Goal: Obtain resource: Download file/media

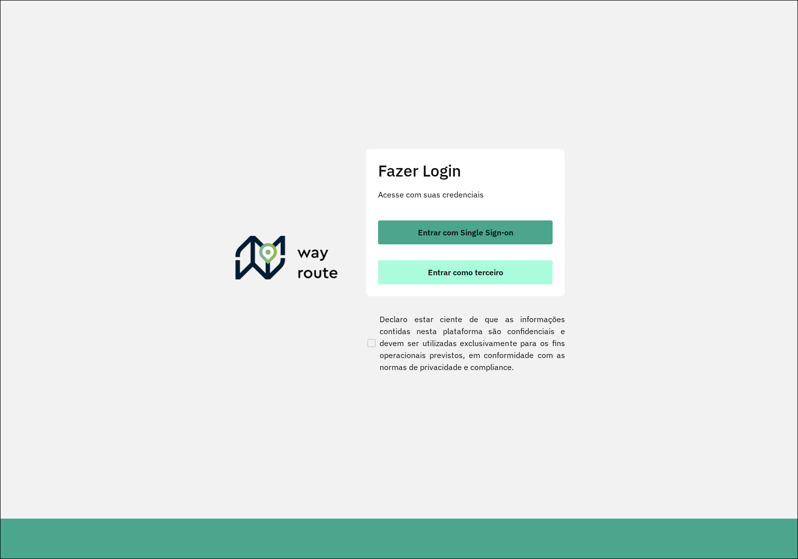
click at [463, 270] on span "Entrar como terceiro" at bounding box center [465, 272] width 75 height 8
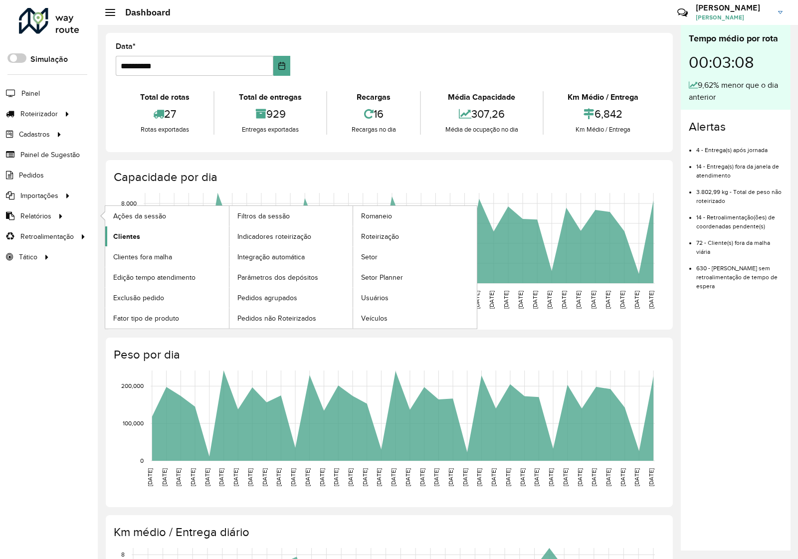
click at [160, 238] on link "Clientes" at bounding box center [167, 236] width 124 height 20
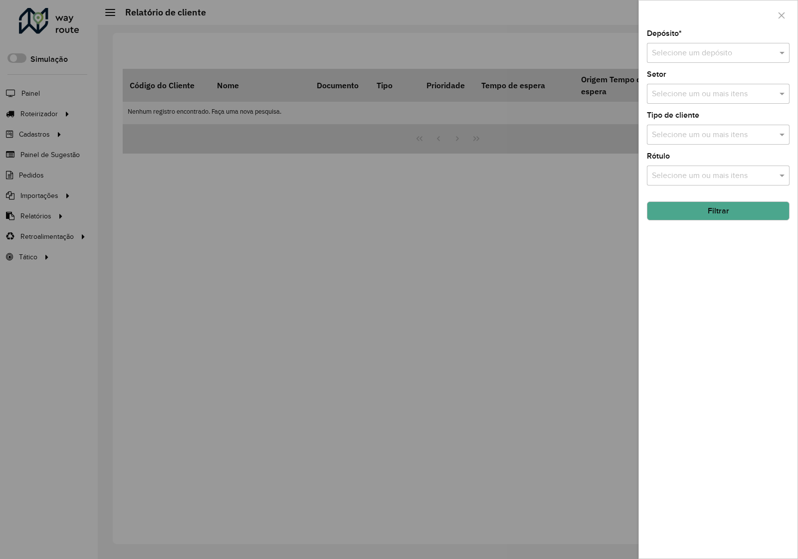
click at [717, 50] on input "text" at bounding box center [708, 53] width 113 height 12
click at [699, 88] on div "Via Bebidas" at bounding box center [718, 82] width 142 height 17
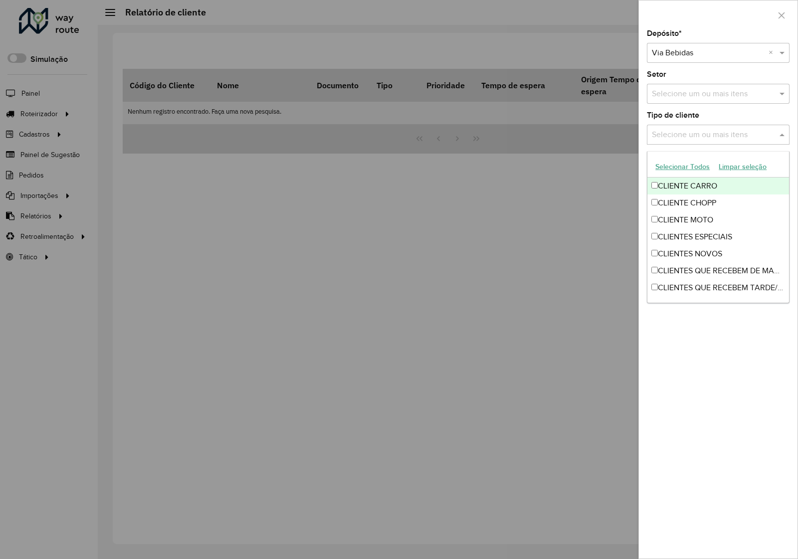
click at [751, 133] on input "text" at bounding box center [713, 135] width 128 height 12
click at [719, 135] on input "text" at bounding box center [713, 135] width 128 height 12
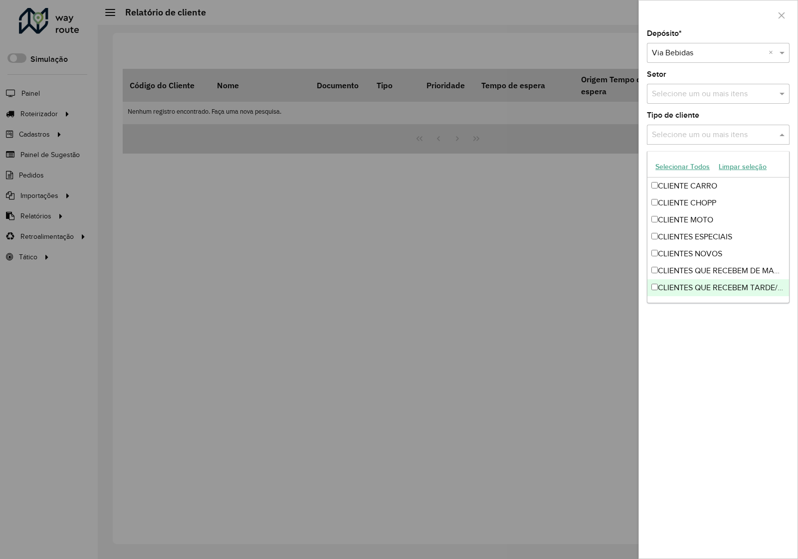
click at [714, 340] on div "Depósito * Selecione um depósito × Via Bebidas × Setor Selecione um ou mais ite…" at bounding box center [718, 294] width 159 height 529
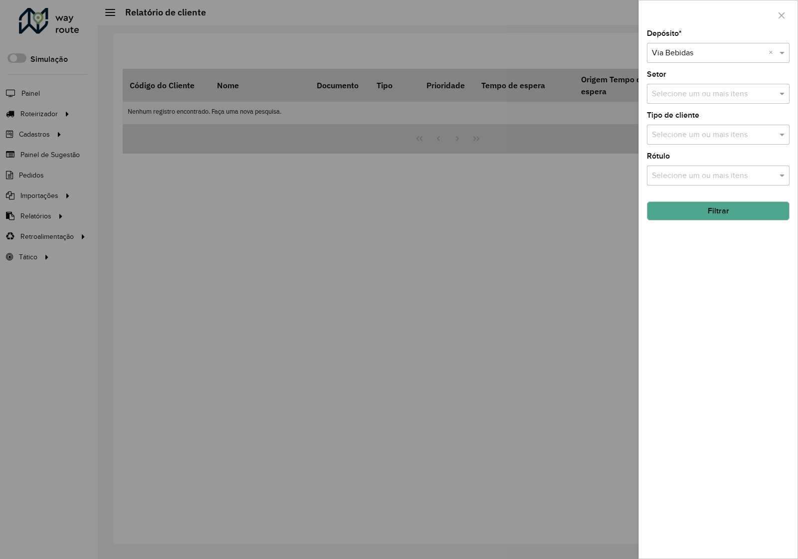
click at [713, 214] on button "Filtrar" at bounding box center [718, 210] width 143 height 19
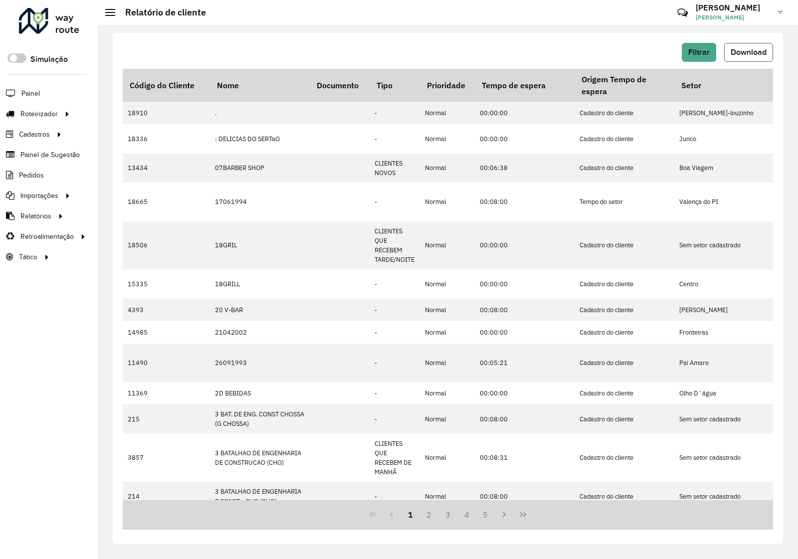
click at [749, 48] on span "Download" at bounding box center [749, 52] width 36 height 8
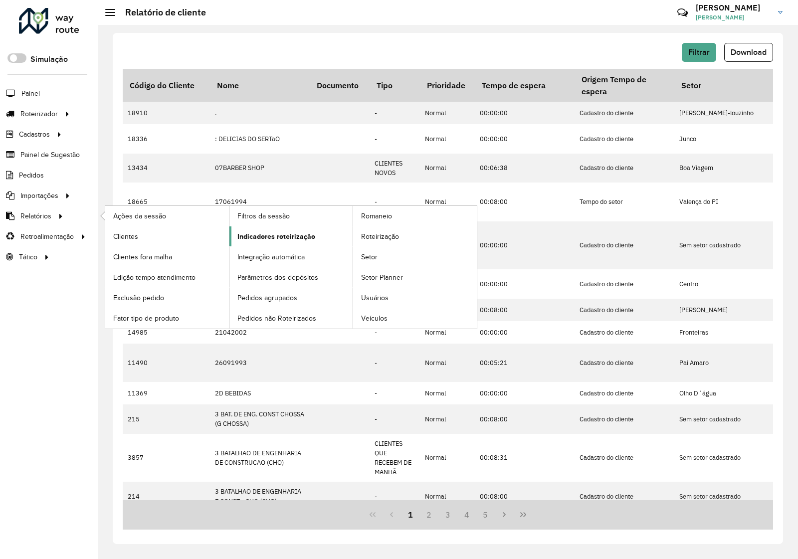
click at [280, 237] on span "Indicadores roteirização" at bounding box center [276, 236] width 78 height 10
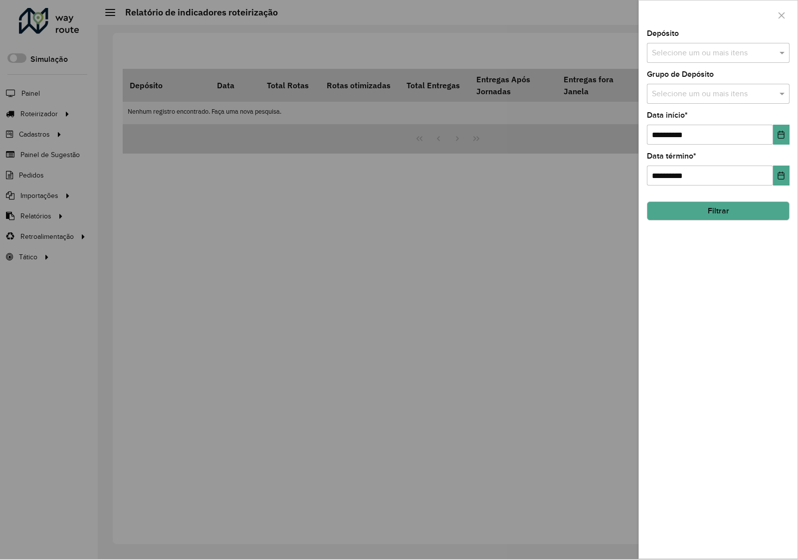
click at [729, 63] on div "Selecione um ou mais itens" at bounding box center [718, 53] width 143 height 20
click at [699, 106] on div "Via Bebidas" at bounding box center [718, 103] width 142 height 17
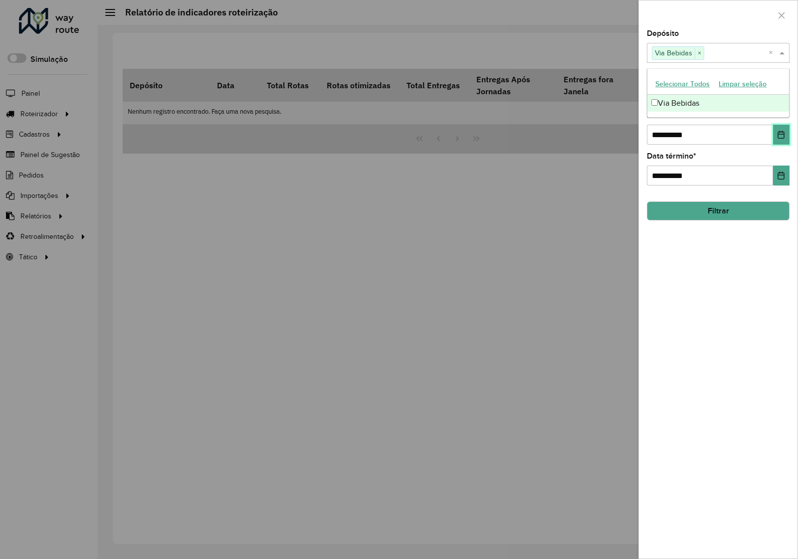
click at [783, 137] on icon "Choose Date" at bounding box center [781, 135] width 8 height 8
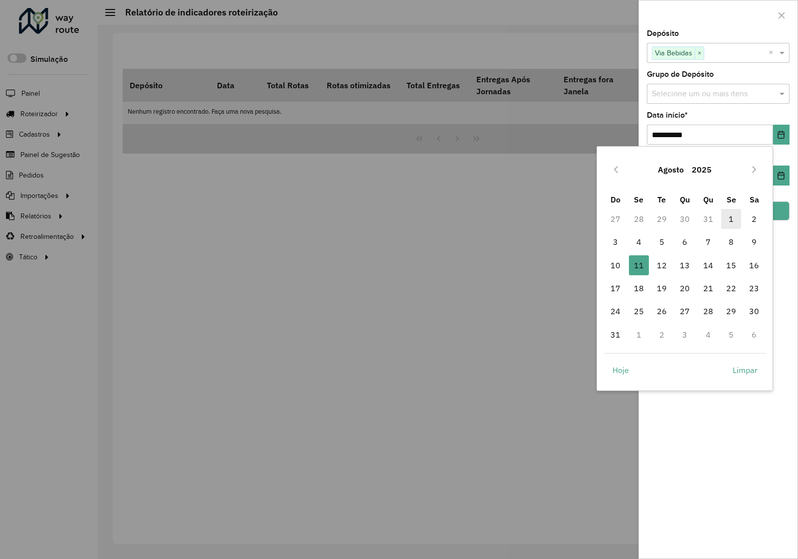
click at [731, 219] on span "1" at bounding box center [731, 219] width 20 height 20
type input "**********"
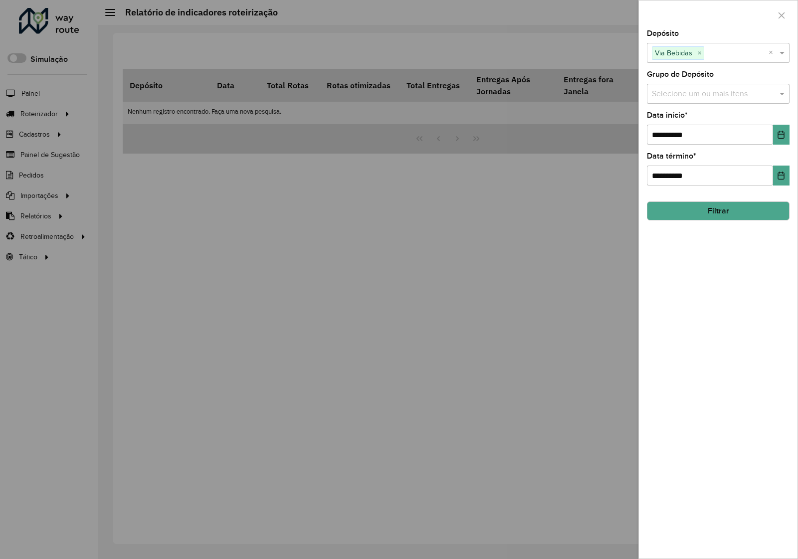
click at [727, 315] on div "**********" at bounding box center [718, 294] width 159 height 529
click at [736, 219] on button "Filtrar" at bounding box center [718, 210] width 143 height 19
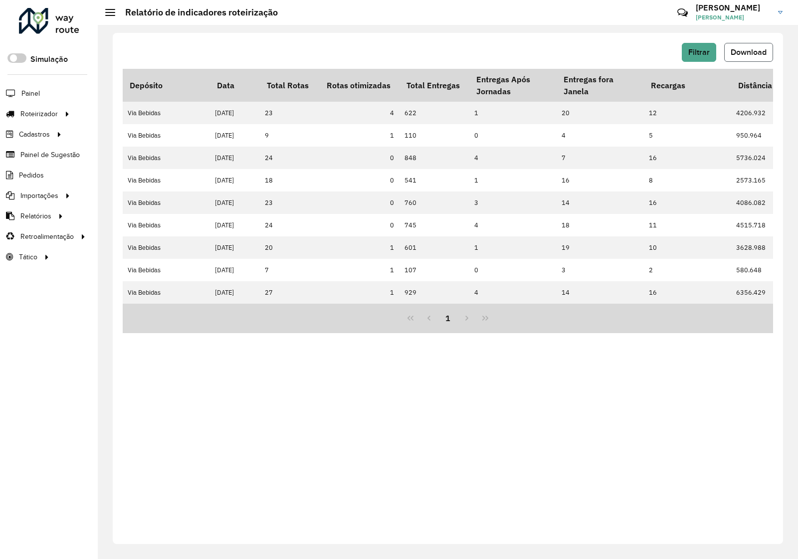
click at [754, 51] on span "Download" at bounding box center [749, 52] width 36 height 8
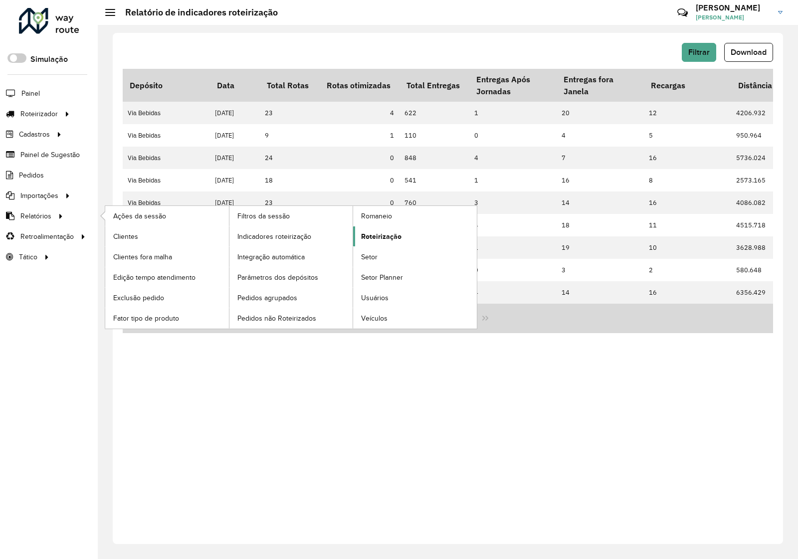
click at [372, 242] on span "Roteirização" at bounding box center [381, 236] width 40 height 10
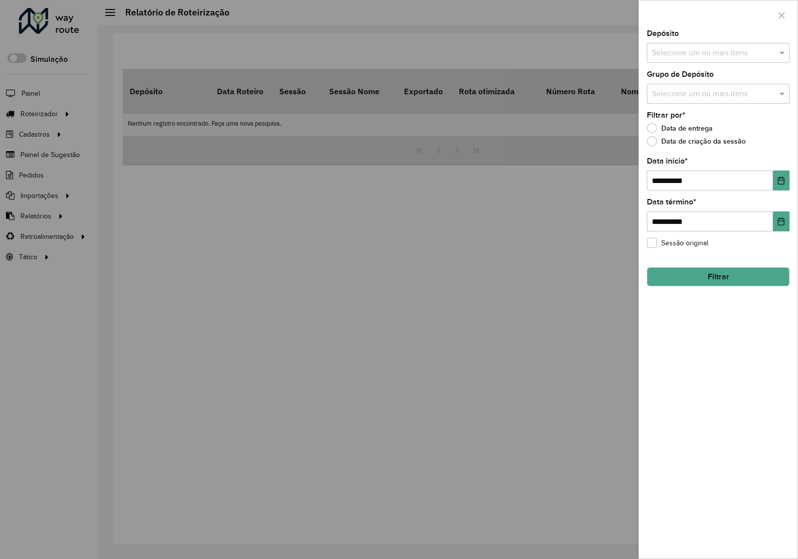
click at [704, 56] on input "text" at bounding box center [713, 53] width 128 height 12
click at [674, 95] on div "Via Bebidas" at bounding box center [718, 103] width 142 height 17
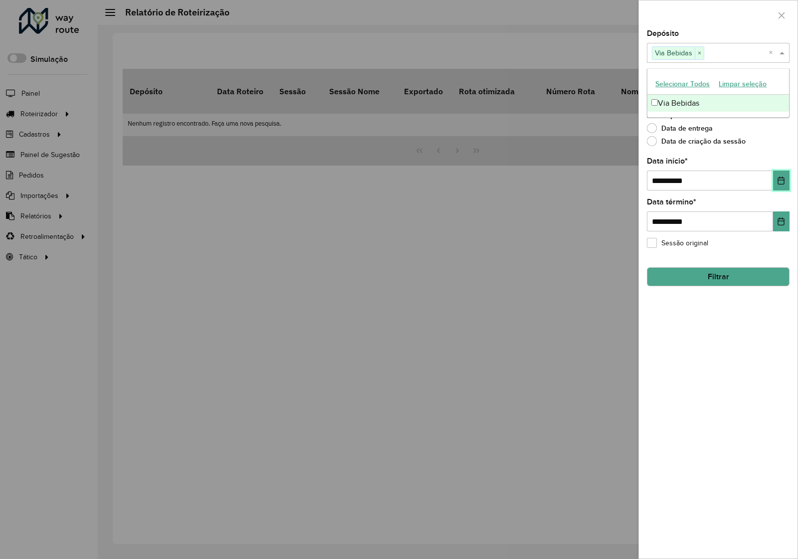
click at [783, 180] on icon "Choose Date" at bounding box center [781, 181] width 8 height 8
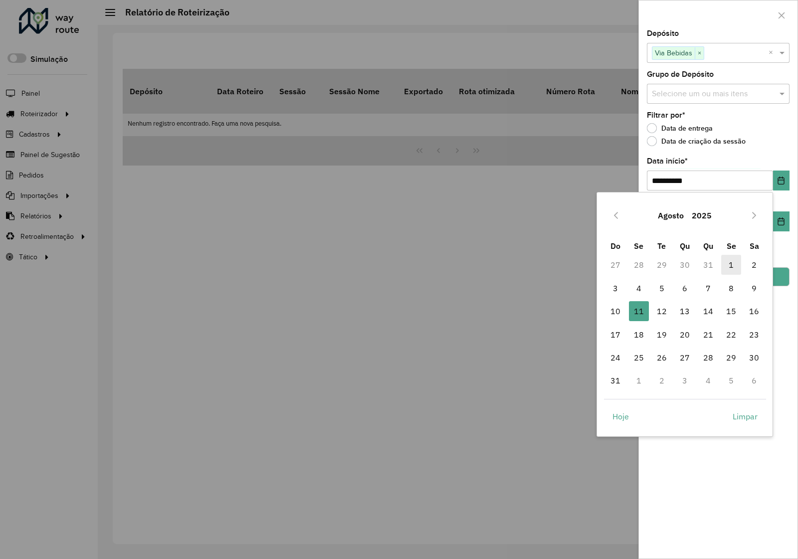
click at [730, 261] on span "1" at bounding box center [731, 265] width 20 height 20
type input "**********"
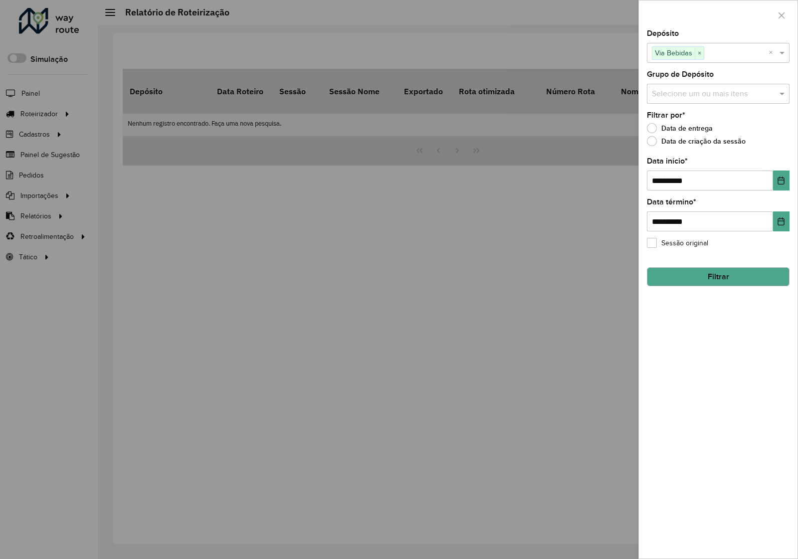
click at [727, 352] on div "**********" at bounding box center [718, 294] width 159 height 529
click at [721, 278] on button "Filtrar" at bounding box center [718, 276] width 143 height 19
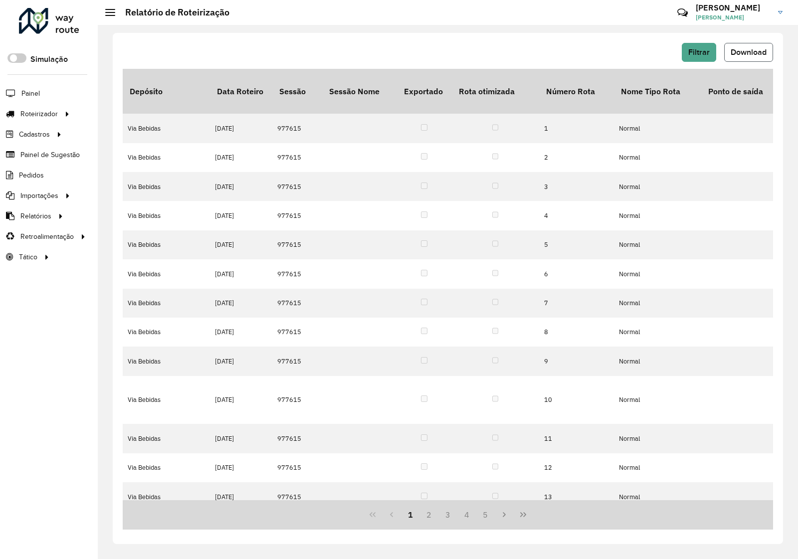
click at [749, 44] on button "Download" at bounding box center [748, 52] width 49 height 19
click at [36, 172] on span "Pedidos" at bounding box center [32, 175] width 26 height 10
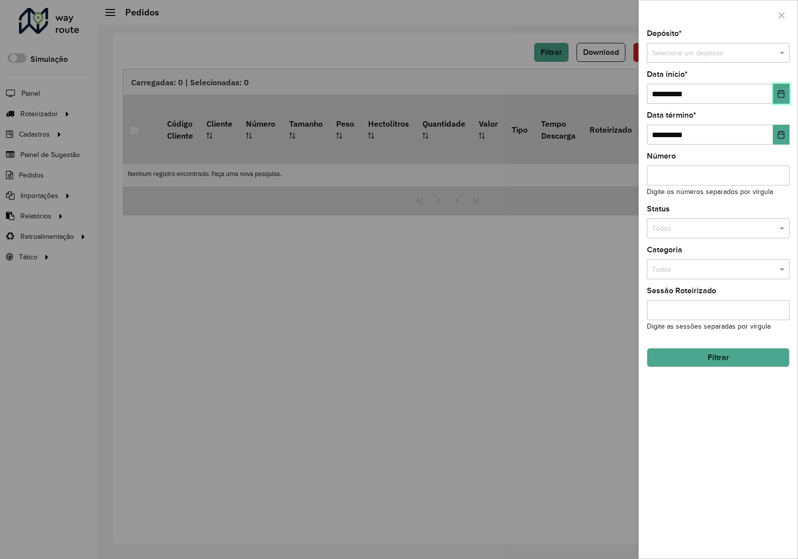
click at [784, 90] on button "Choose Date" at bounding box center [781, 94] width 16 height 20
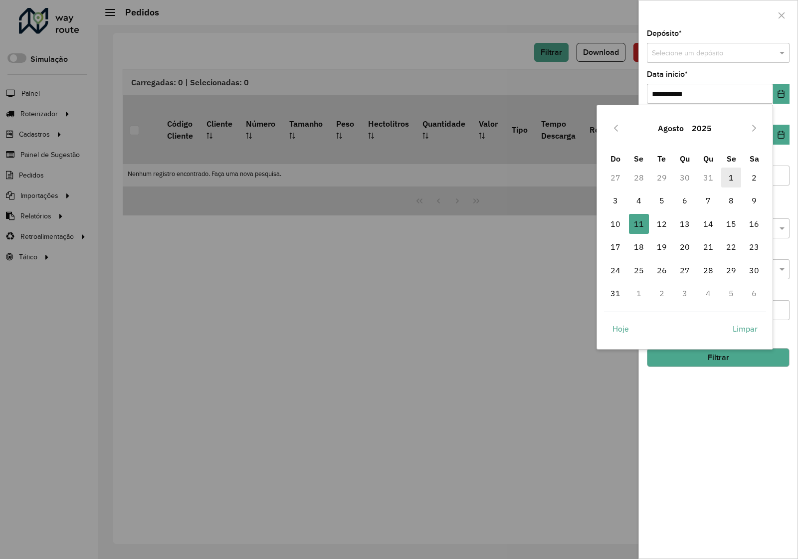
click at [734, 180] on span "1" at bounding box center [731, 178] width 20 height 20
type input "**********"
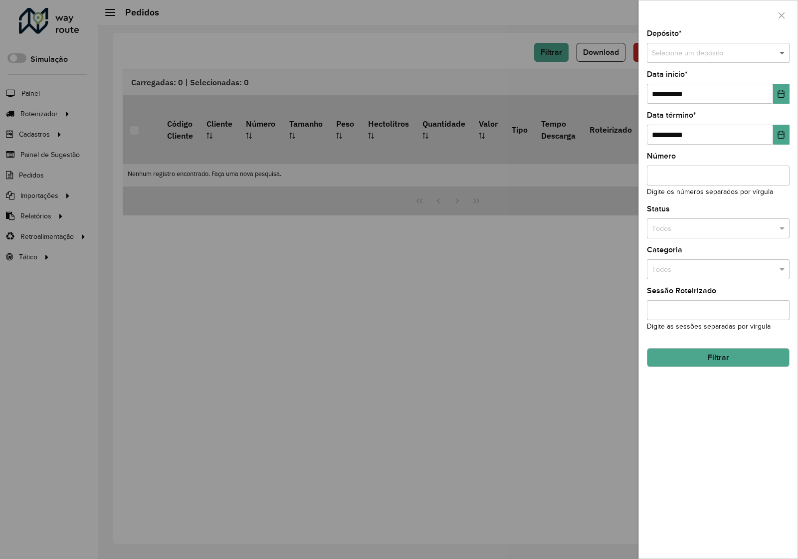
click at [785, 56] on span at bounding box center [783, 53] width 12 height 11
click at [709, 83] on div "Via Bebidas" at bounding box center [718, 82] width 142 height 16
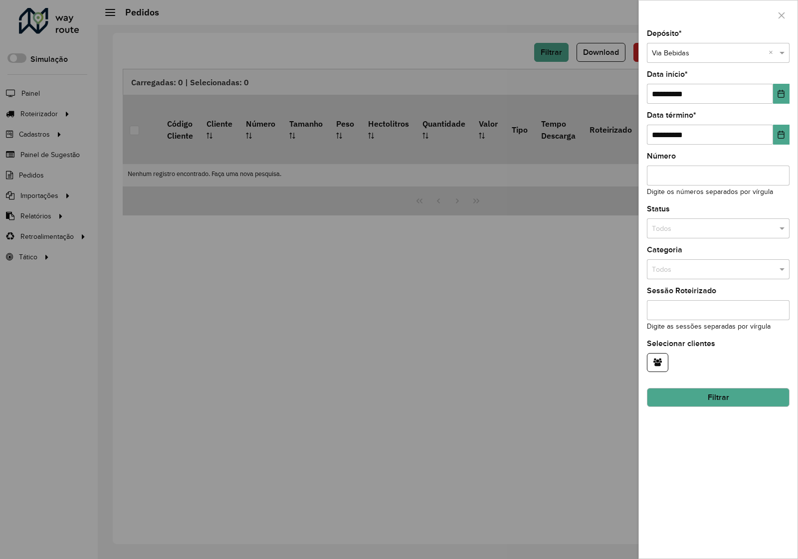
click at [729, 399] on button "Filtrar" at bounding box center [718, 397] width 143 height 19
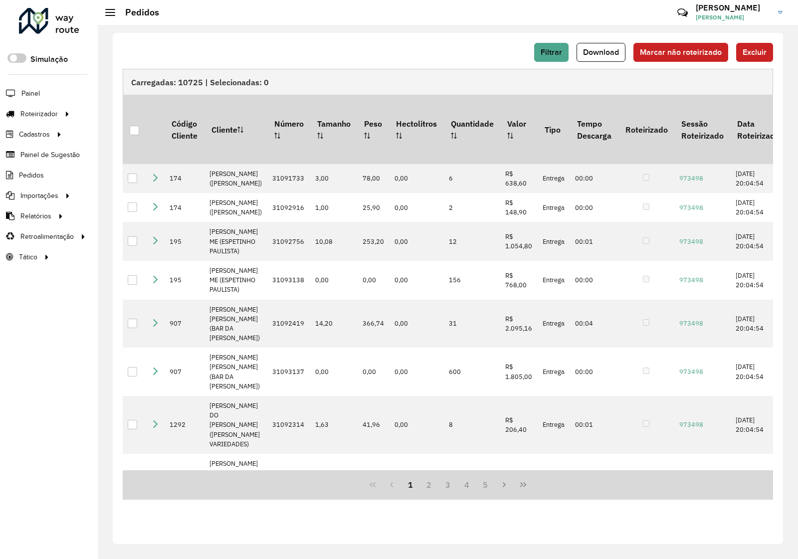
click at [429, 36] on div "Filtrar Download Marcar não roteirizado Excluir Carregadas: 10725 | Selecionada…" at bounding box center [448, 288] width 670 height 511
click at [617, 55] on span "Download" at bounding box center [601, 52] width 36 height 8
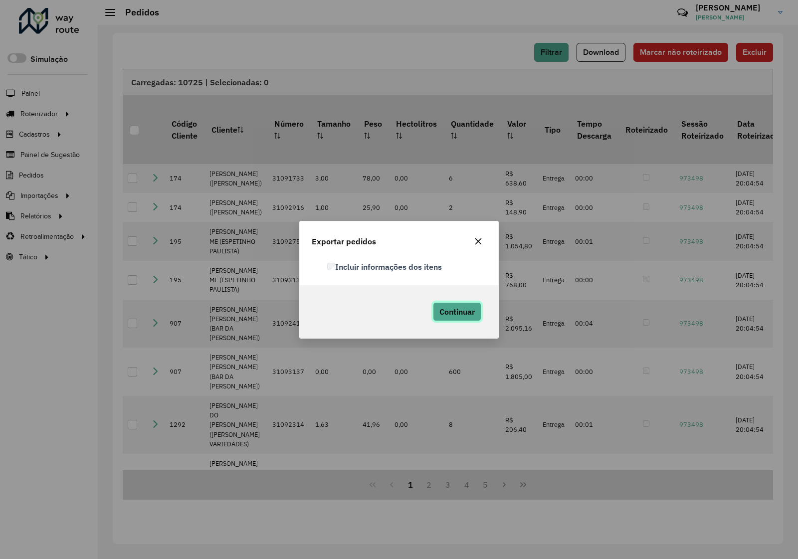
click at [447, 312] on span "Continuar" at bounding box center [456, 312] width 35 height 10
